Goal: Task Accomplishment & Management: Manage account settings

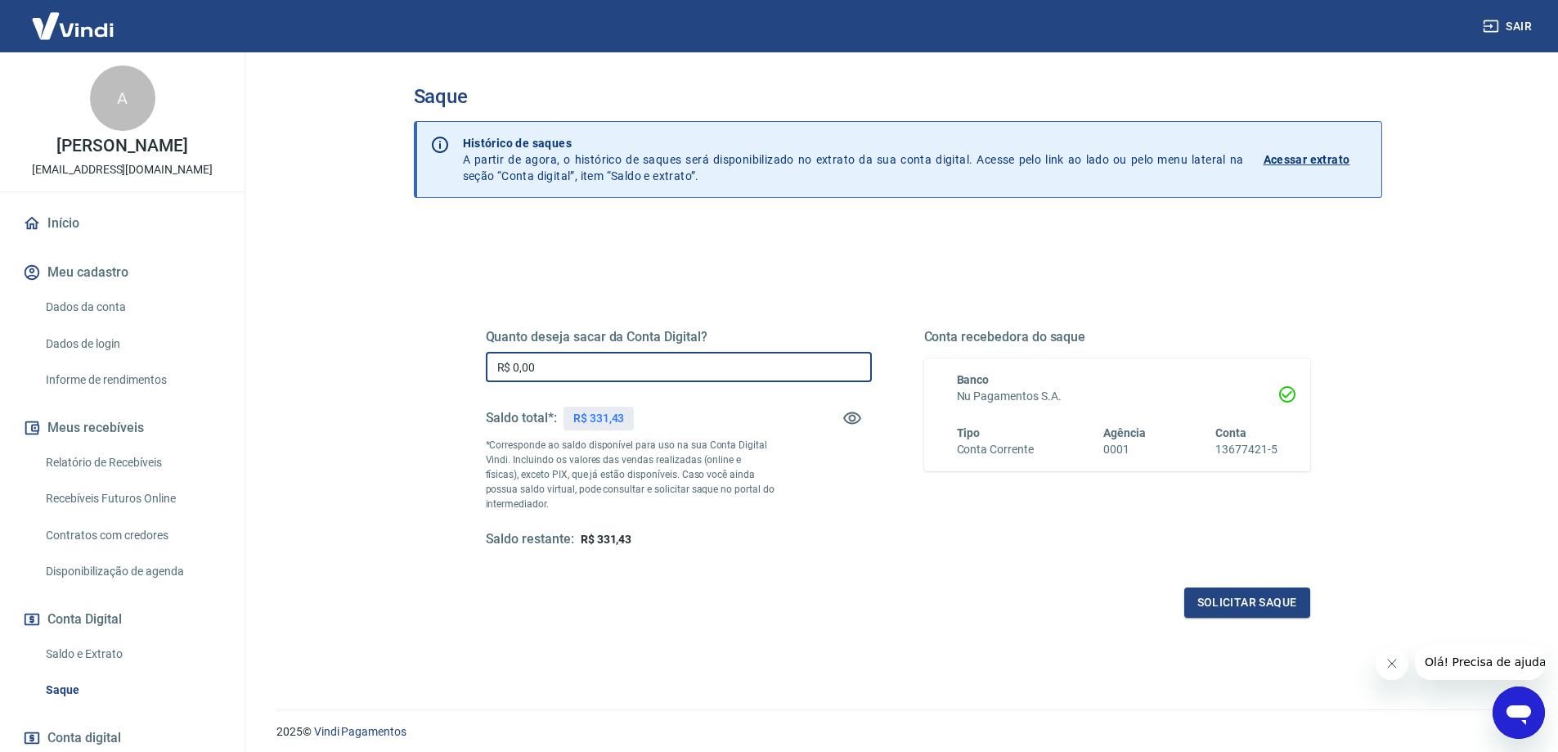
click at [595, 365] on input "R$ 0,00" at bounding box center [679, 367] width 386 height 30
type input "R$ 331,00"
click at [1250, 606] on button "Solicitar saque" at bounding box center [1248, 602] width 126 height 30
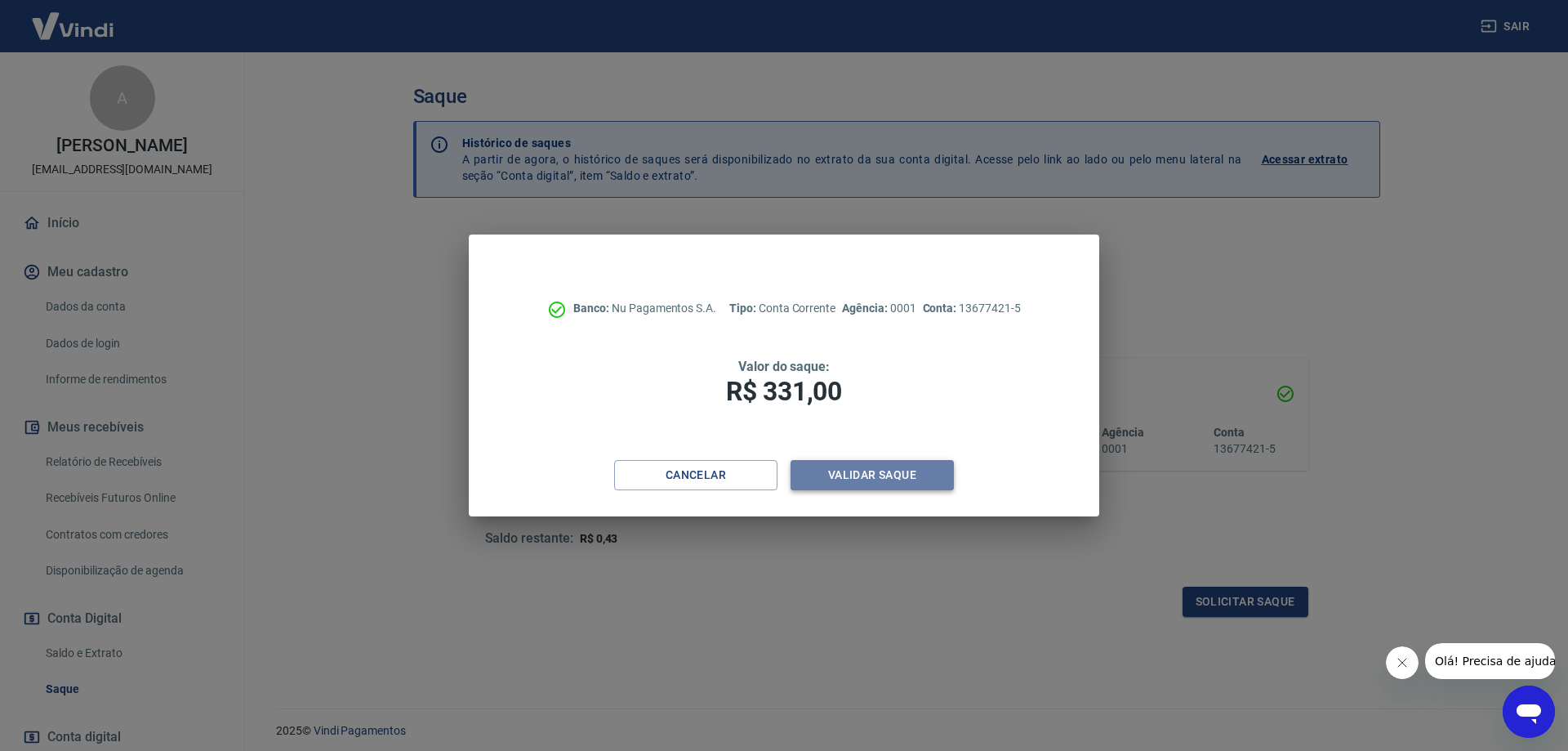
click at [892, 475] on button "Validar saque" at bounding box center [872, 475] width 164 height 30
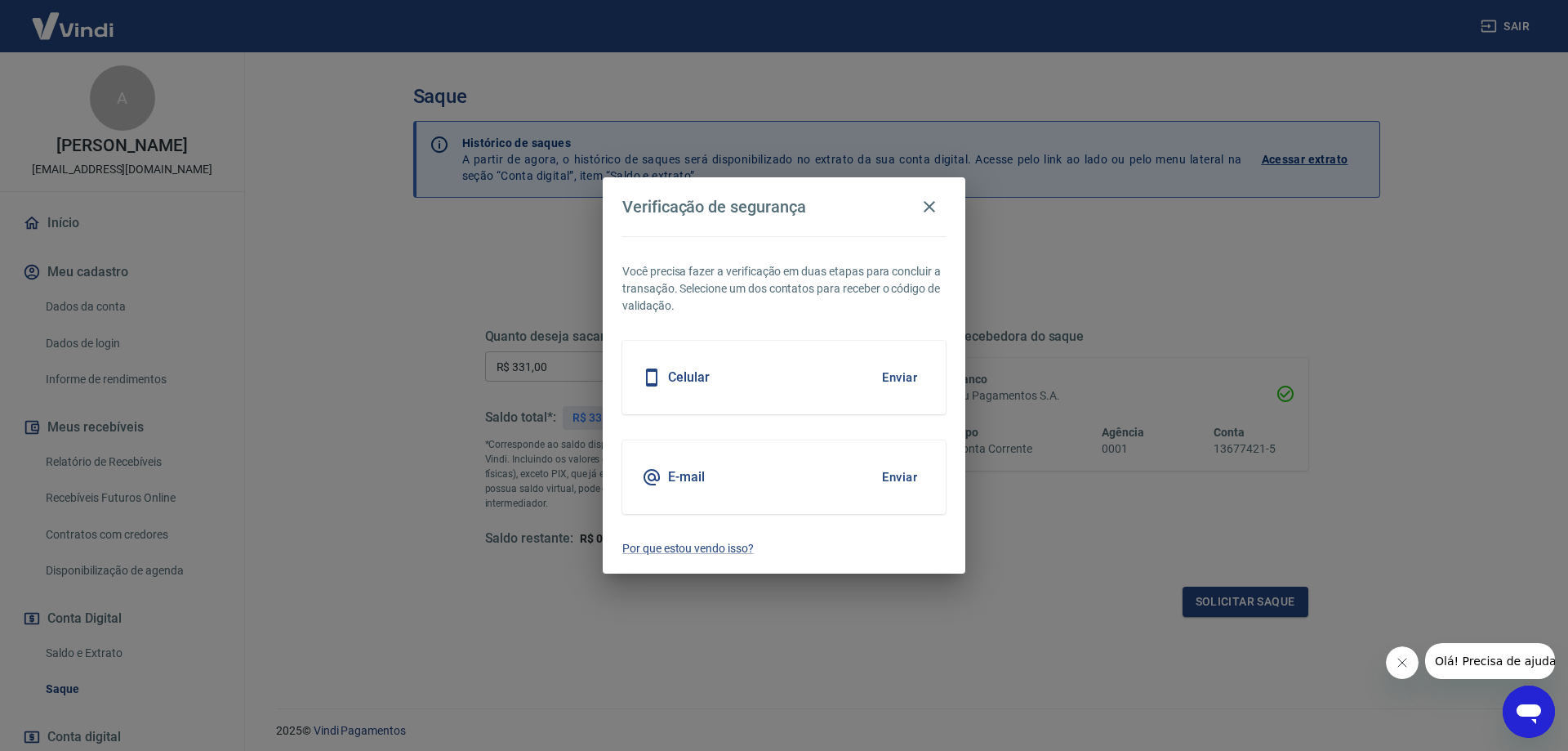
click at [904, 471] on button "Enviar" at bounding box center [899, 477] width 53 height 34
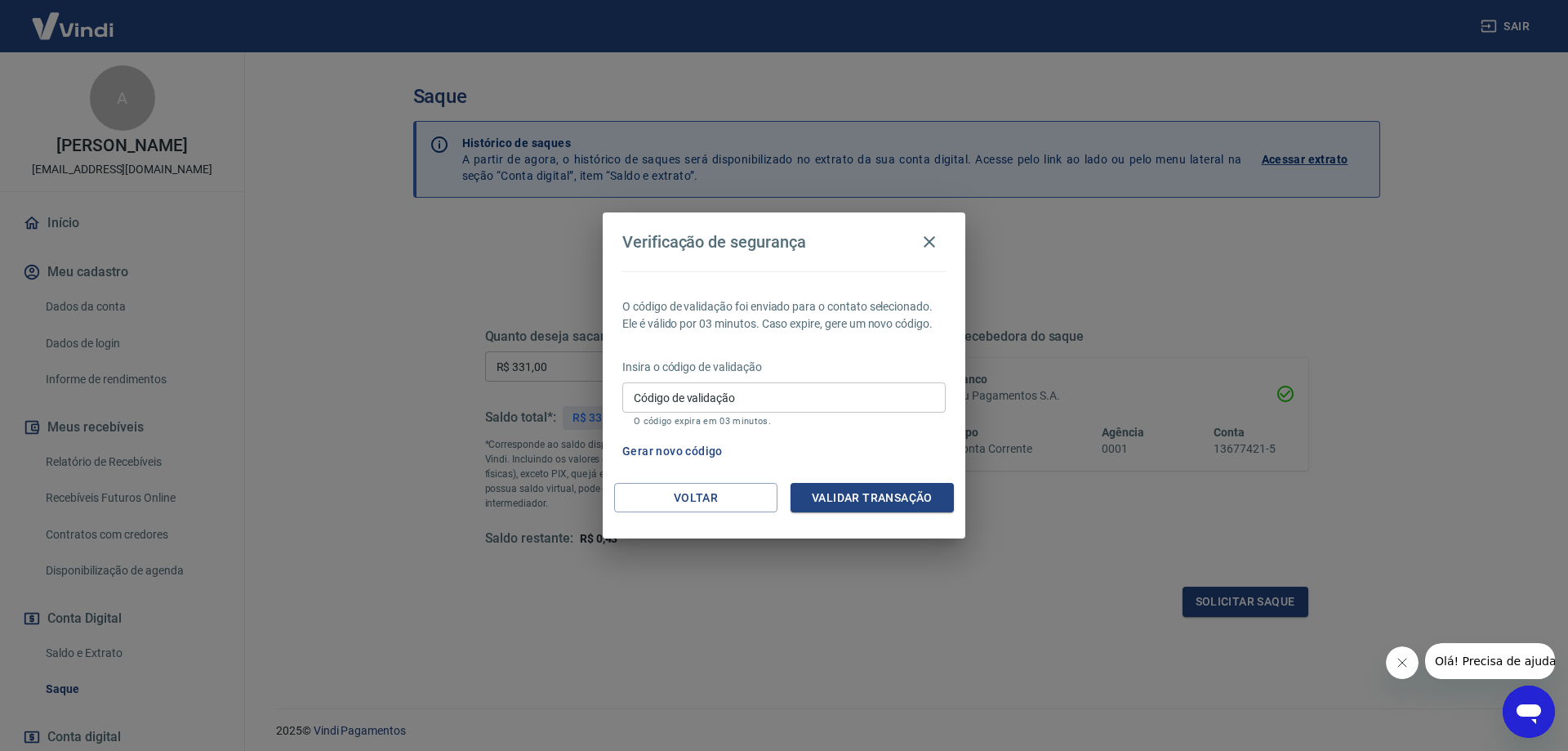
click at [859, 384] on input "Código de validação" at bounding box center [784, 397] width 323 height 30
type input "806587"
click at [864, 494] on button "Validar transação" at bounding box center [872, 497] width 164 height 30
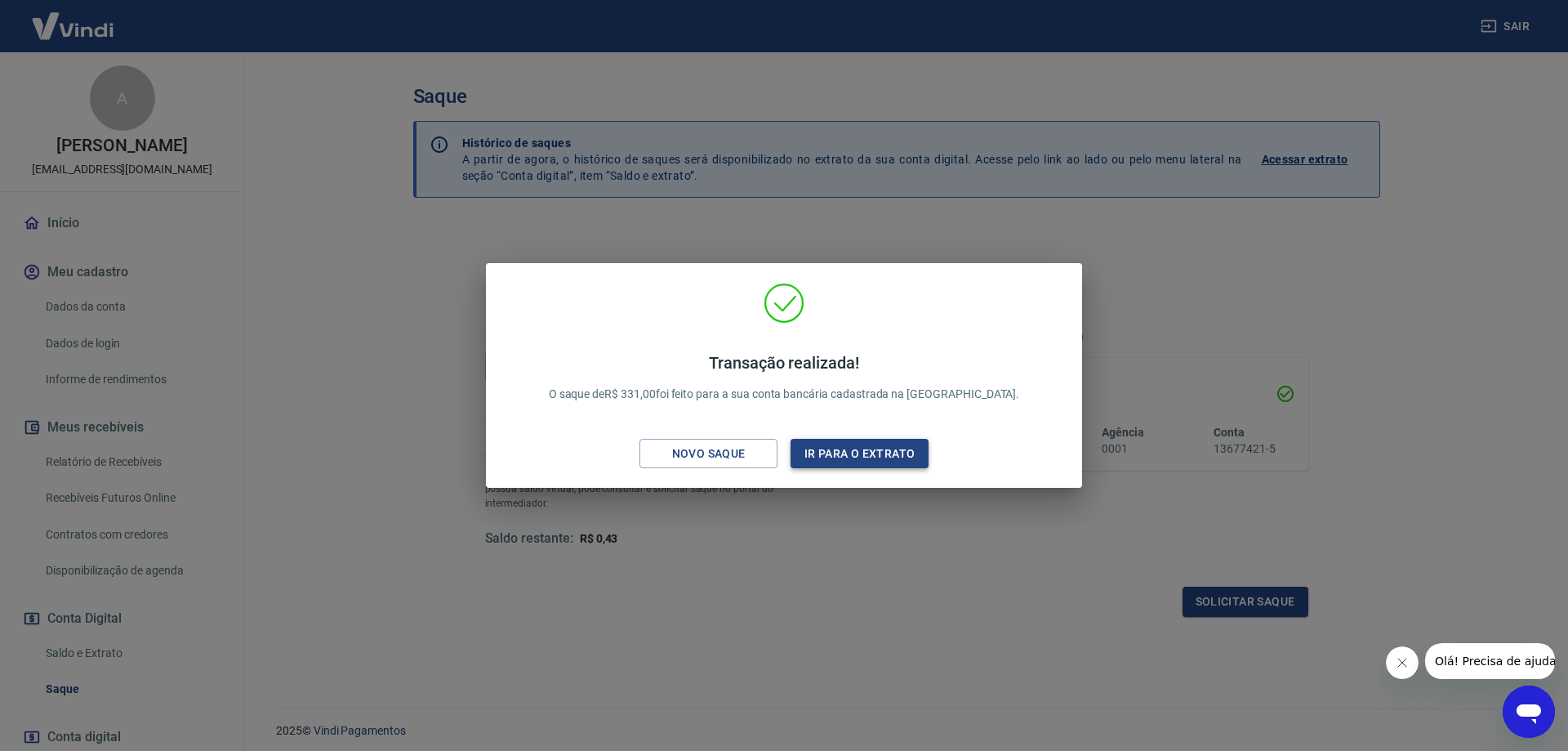
click at [867, 460] on button "Ir para o extrato" at bounding box center [859, 453] width 138 height 30
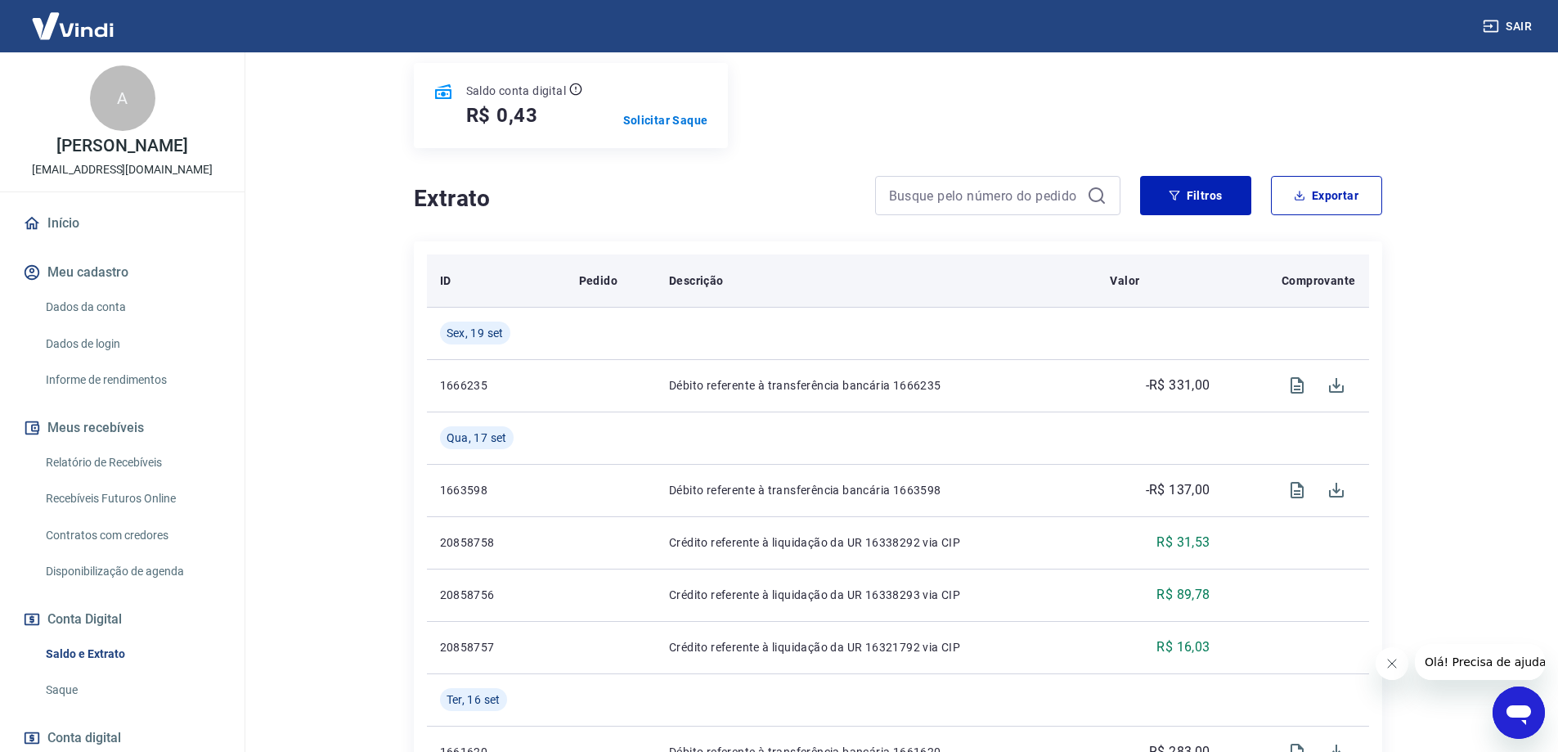
scroll to position [164, 0]
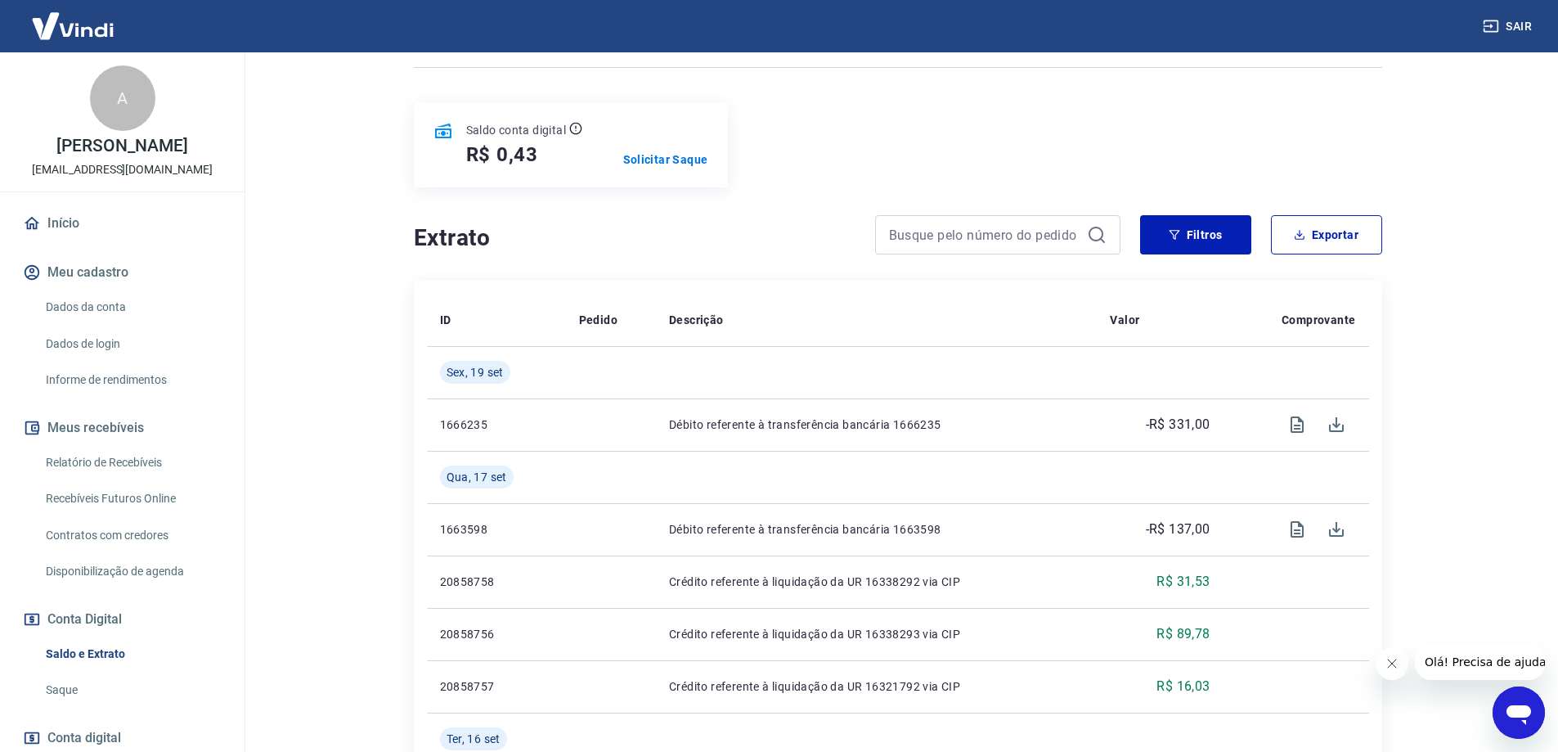
click at [127, 466] on link "Relatório de Recebíveis" at bounding box center [132, 463] width 186 height 34
